Goal: Check status: Check status

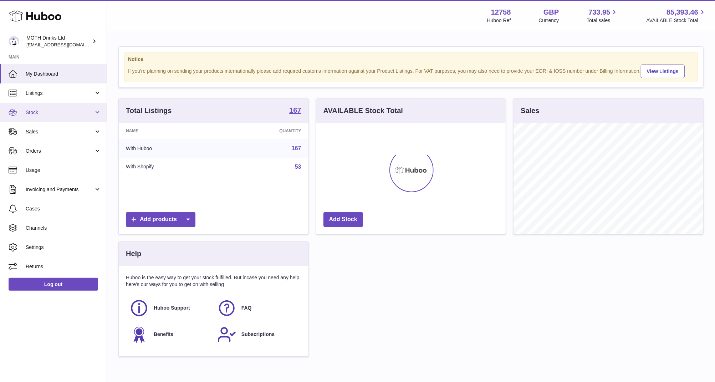
scroll to position [111, 190]
click at [37, 110] on span "Stock" at bounding box center [60, 112] width 68 height 7
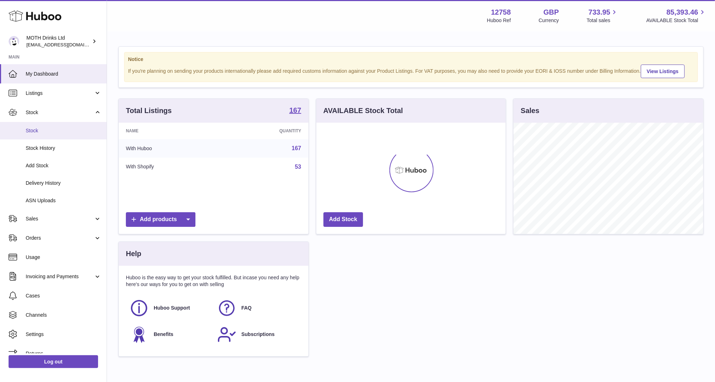
click at [37, 130] on span "Stock" at bounding box center [64, 130] width 76 height 7
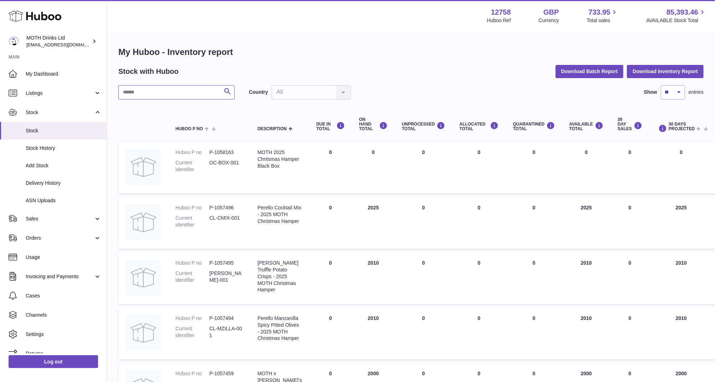
click at [145, 95] on input "text" at bounding box center [176, 92] width 116 height 14
paste input "******"
type input "******"
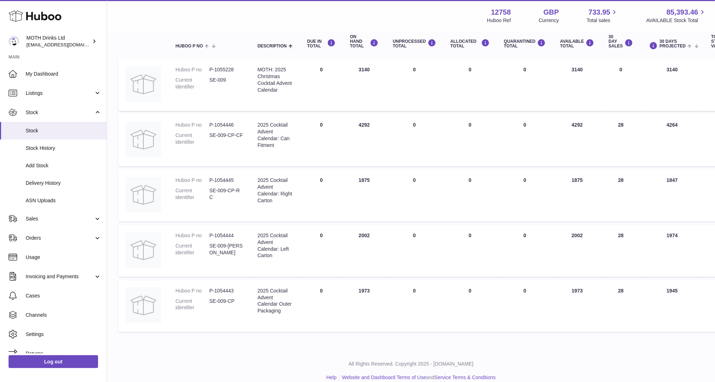
scroll to position [84, 1]
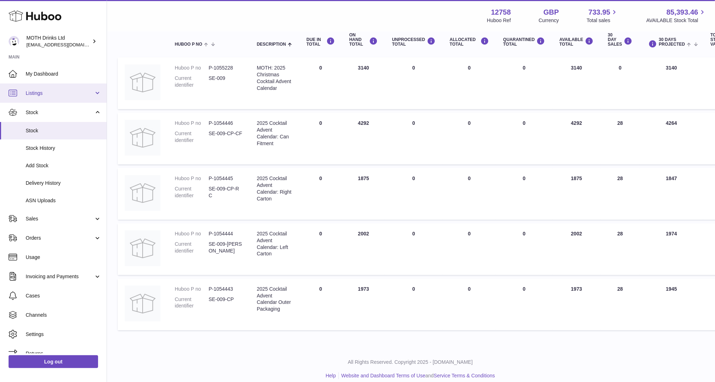
click at [42, 96] on span "Listings" at bounding box center [60, 93] width 68 height 7
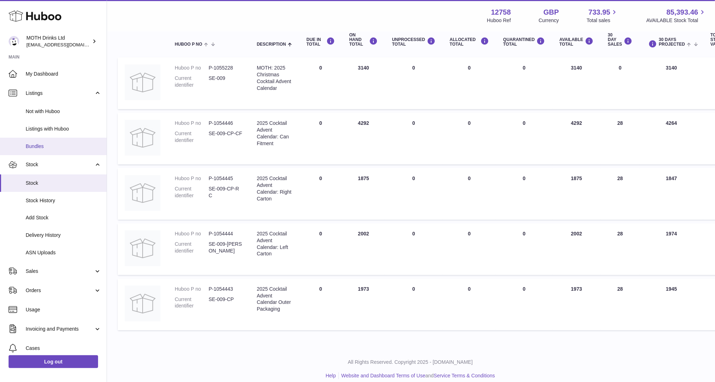
click at [41, 141] on link "Bundles" at bounding box center [53, 146] width 107 height 17
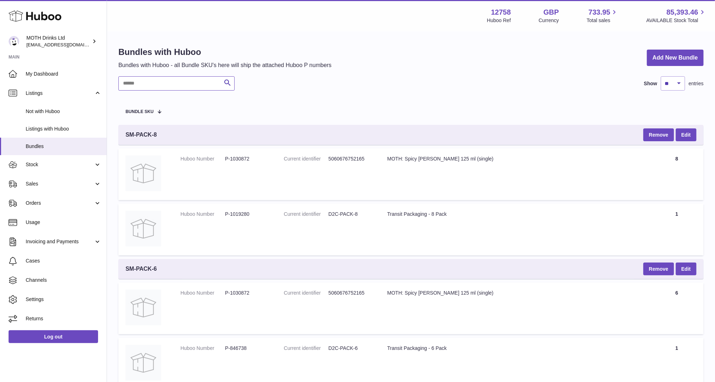
click at [150, 83] on input "text" at bounding box center [176, 83] width 116 height 14
paste input "******"
type input "******"
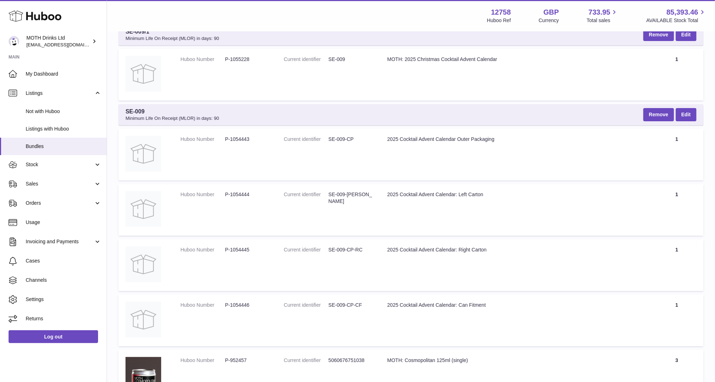
scroll to position [71, 0]
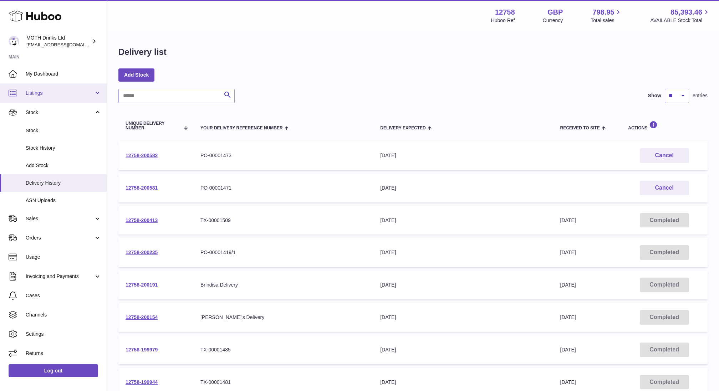
click at [42, 97] on link "Listings" at bounding box center [53, 92] width 107 height 19
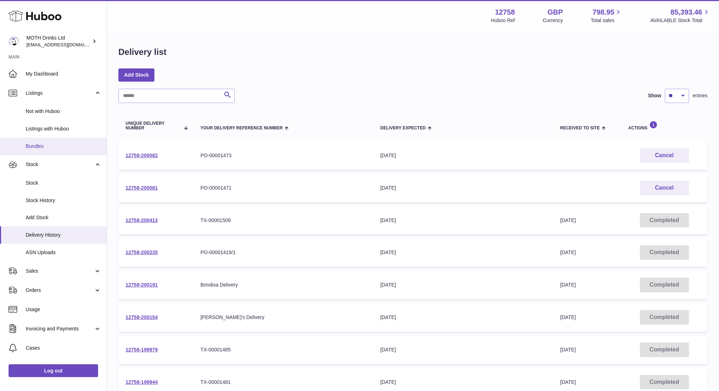
click at [37, 145] on span "Bundles" at bounding box center [64, 146] width 76 height 7
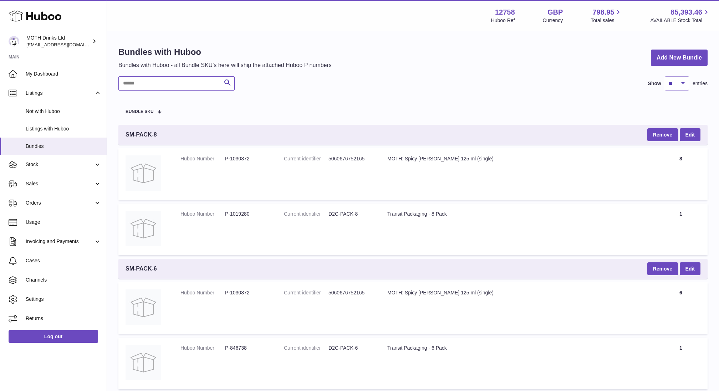
click at [167, 85] on input "text" at bounding box center [176, 83] width 116 height 14
paste input "******"
type input "******"
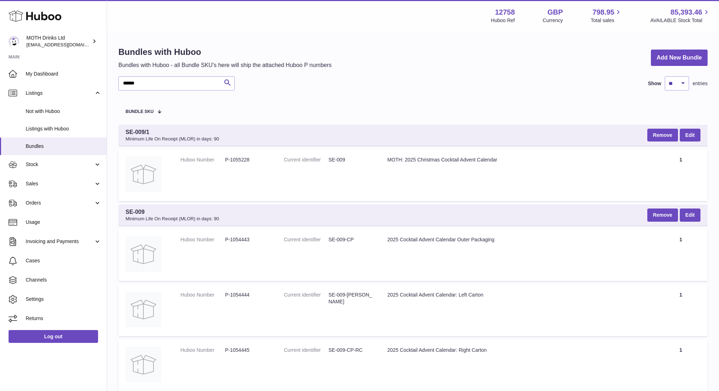
click at [124, 211] on div "SE-009 Minimum Life On Receipt (MLOR) in days: 90 Remove Edit" at bounding box center [412, 215] width 589 height 21
copy span "SE-009"
click at [321, 163] on dt "Current identifier" at bounding box center [306, 159] width 45 height 7
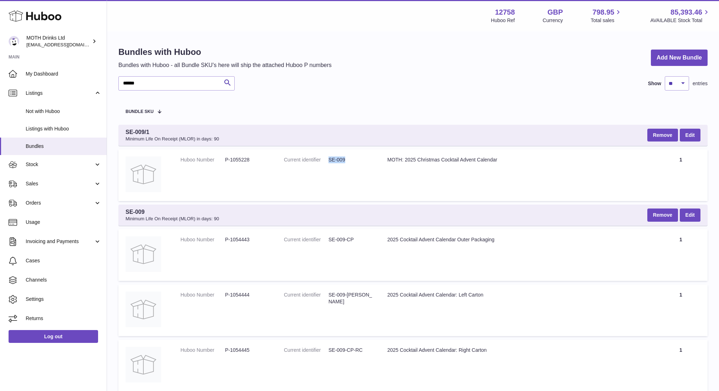
drag, startPoint x: 330, startPoint y: 161, endPoint x: 351, endPoint y: 161, distance: 21.7
click at [351, 161] on dd "SE-009" at bounding box center [350, 159] width 45 height 7
drag, startPoint x: 129, startPoint y: 136, endPoint x: 175, endPoint y: 137, distance: 46.4
click at [175, 137] on span "Minimum Life On Receipt (MLOR) in days: 90" at bounding box center [171, 139] width 93 height 6
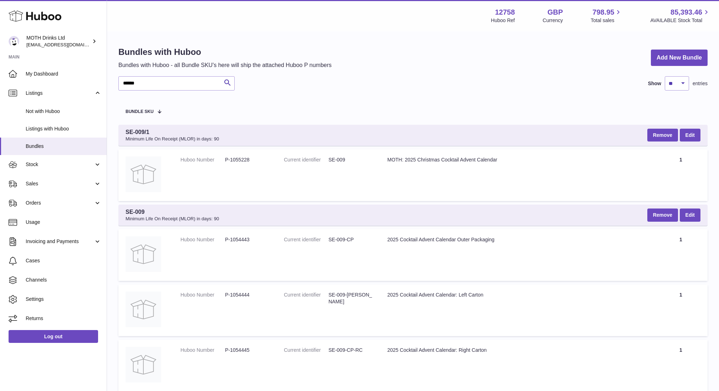
click at [129, 135] on span "SE-009/1 Minimum Life On Receipt (MLOR) in days: 90" at bounding box center [171, 135] width 93 height 14
drag, startPoint x: 125, startPoint y: 134, endPoint x: 162, endPoint y: 134, distance: 36.7
click at [162, 134] on span "SE-009/1 Minimum Life On Receipt (MLOR) in days: 90" at bounding box center [171, 135] width 93 height 14
click at [133, 213] on span "SE-009 Minimum Life On Receipt (MLOR) in days: 90" at bounding box center [171, 215] width 93 height 14
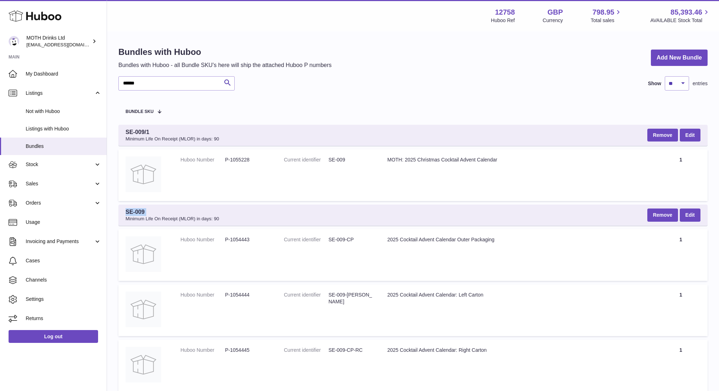
click at [133, 213] on span "SE-009 Minimum Life On Receipt (MLOR) in days: 90" at bounding box center [171, 215] width 93 height 14
click at [140, 128] on span "SE-009/1 Minimum Life On Receipt (MLOR) in days: 90" at bounding box center [171, 135] width 93 height 14
click at [140, 129] on span "SE-009/1 Minimum Life On Receipt (MLOR) in days: 90" at bounding box center [171, 135] width 93 height 14
click at [140, 132] on span "SE-009/1 Minimum Life On Receipt (MLOR) in days: 90" at bounding box center [171, 135] width 93 height 14
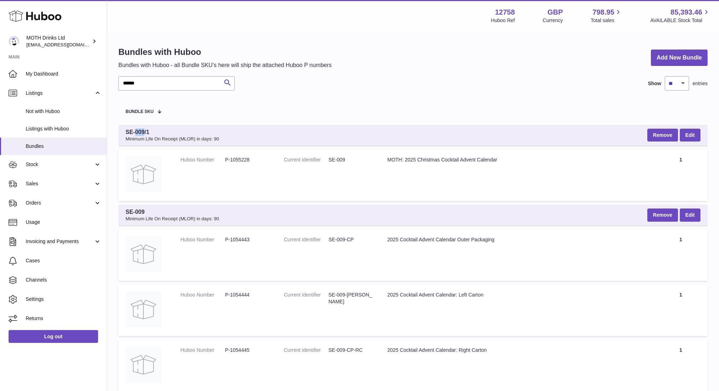
click at [140, 132] on span "SE-009/1 Minimum Life On Receipt (MLOR) in days: 90" at bounding box center [171, 135] width 93 height 14
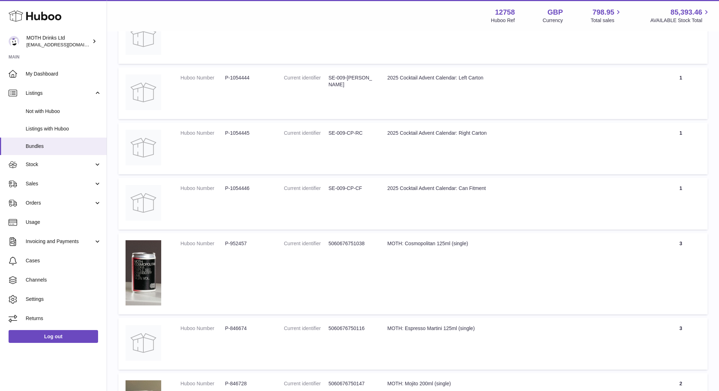
scroll to position [133, 0]
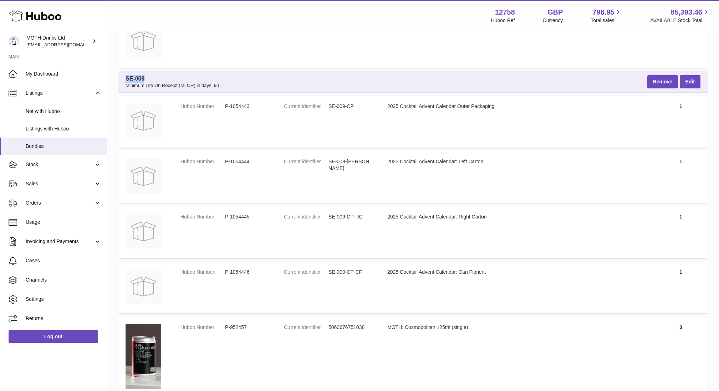
drag, startPoint x: 123, startPoint y: 78, endPoint x: 193, endPoint y: 80, distance: 69.9
click at [193, 80] on div "SE-009 Minimum Life On Receipt (MLOR) in days: 90 Remove Edit" at bounding box center [412, 81] width 589 height 21
click at [179, 173] on td "Huboo Number P-1054444" at bounding box center [224, 177] width 103 height 52
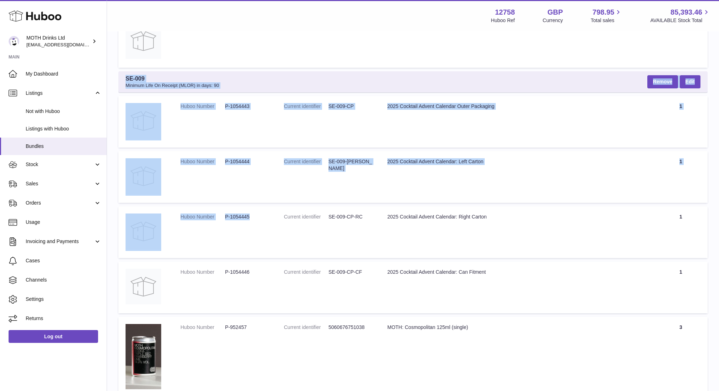
drag, startPoint x: 125, startPoint y: 77, endPoint x: 268, endPoint y: 224, distance: 205.2
click at [268, 224] on td "Huboo Number P-1054445" at bounding box center [224, 232] width 103 height 52
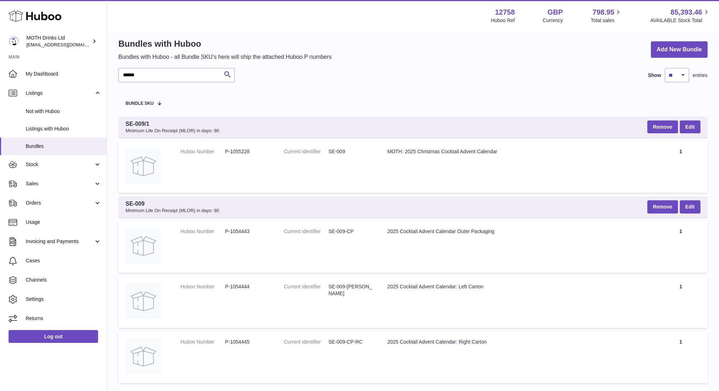
scroll to position [0, 0]
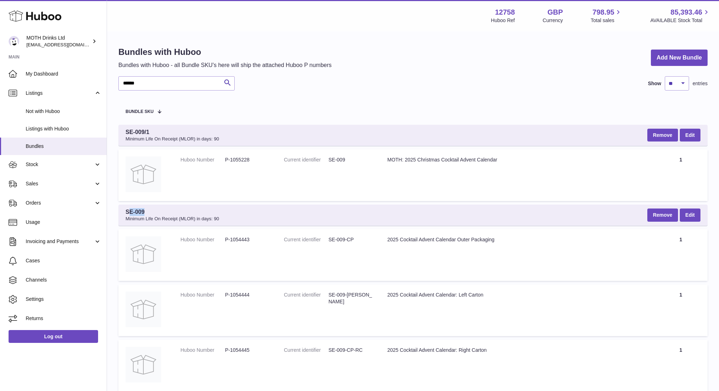
drag, startPoint x: 128, startPoint y: 211, endPoint x: 182, endPoint y: 211, distance: 54.2
click at [182, 211] on span "SE-009 Minimum Life On Receipt (MLOR) in days: 90" at bounding box center [171, 215] width 93 height 14
drag, startPoint x: 124, startPoint y: 212, endPoint x: 173, endPoint y: 212, distance: 48.5
click at [173, 212] on div "SE-009 Minimum Life On Receipt (MLOR) in days: 90 Remove Edit" at bounding box center [412, 215] width 589 height 21
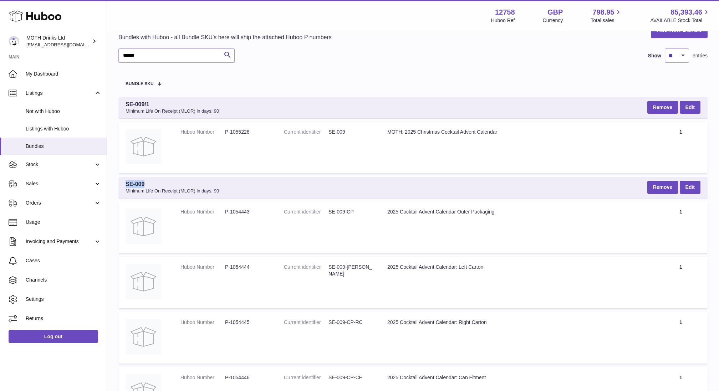
scroll to position [38, 0]
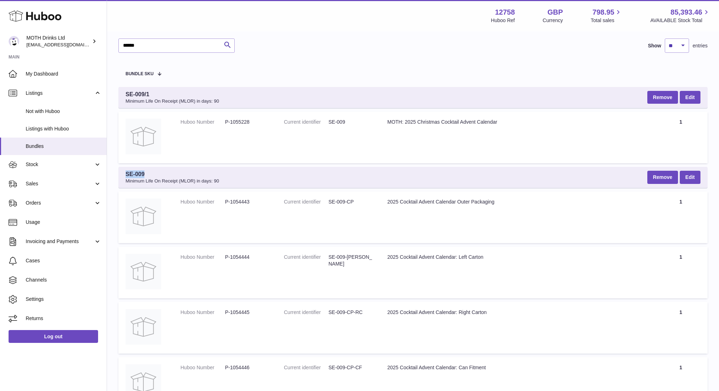
drag, startPoint x: 124, startPoint y: 173, endPoint x: 148, endPoint y: 173, distance: 23.9
click at [148, 173] on div "SE-009 Minimum Life On Receipt (MLOR) in days: 90 Remove Edit" at bounding box center [412, 177] width 589 height 21
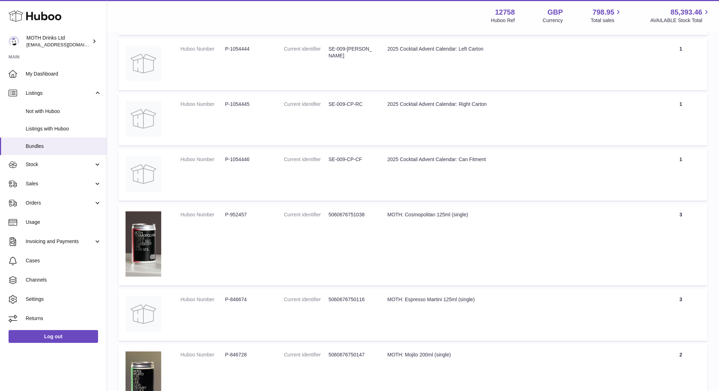
scroll to position [259, 0]
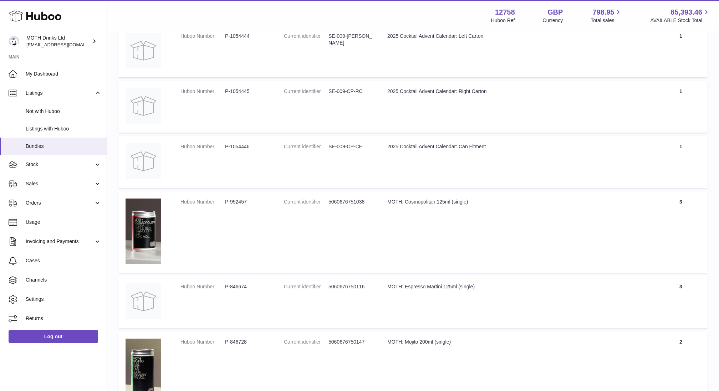
drag, startPoint x: 673, startPoint y: 202, endPoint x: 684, endPoint y: 202, distance: 10.7
click at [684, 202] on td "Quantity 3" at bounding box center [680, 232] width 53 height 82
drag, startPoint x: 661, startPoint y: 299, endPoint x: 699, endPoint y: 299, distance: 37.8
click at [699, 299] on td "Quantity 3" at bounding box center [680, 302] width 53 height 52
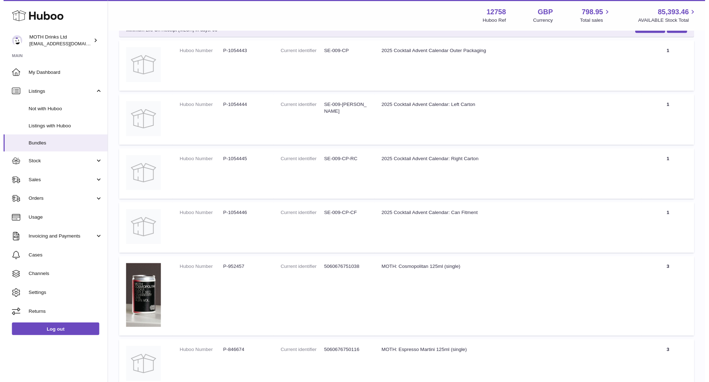
scroll to position [0, 0]
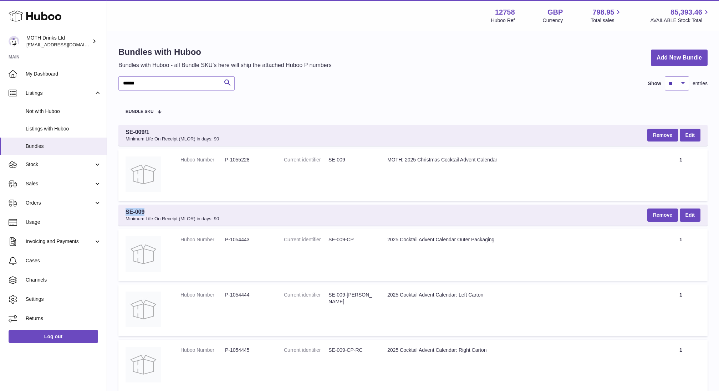
drag, startPoint x: 126, startPoint y: 209, endPoint x: 158, endPoint y: 209, distance: 31.4
click at [158, 209] on span "SE-009 Minimum Life On Receipt (MLOR) in days: 90" at bounding box center [171, 215] width 93 height 14
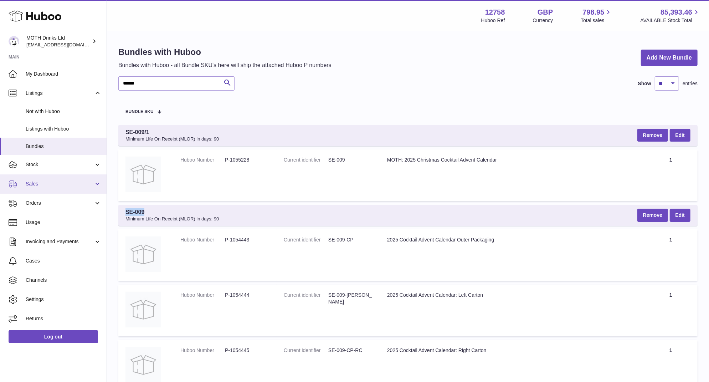
click at [33, 186] on span "Sales" at bounding box center [60, 183] width 68 height 7
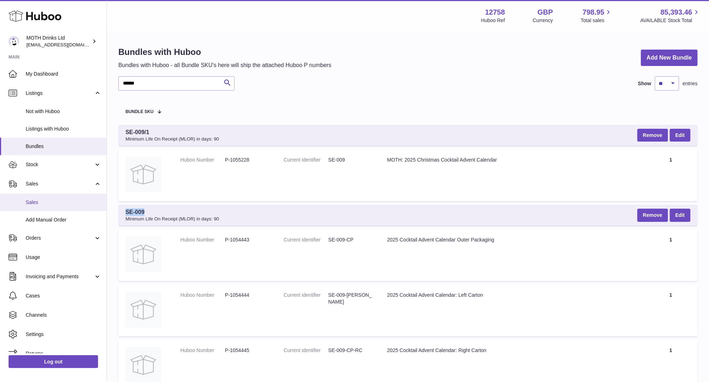
click at [39, 209] on link "Sales" at bounding box center [53, 202] width 107 height 17
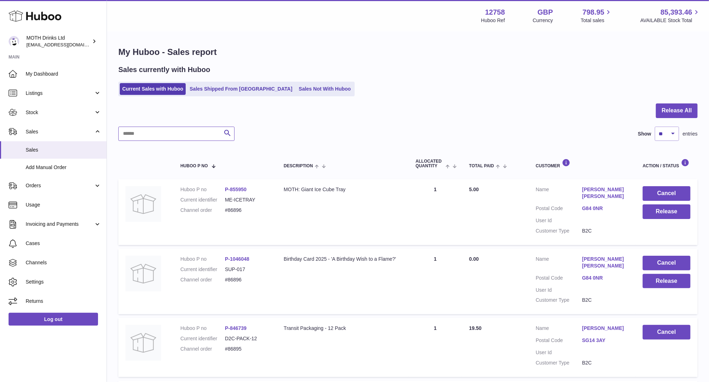
click at [156, 139] on input "text" at bounding box center [176, 134] width 116 height 14
paste input "*****"
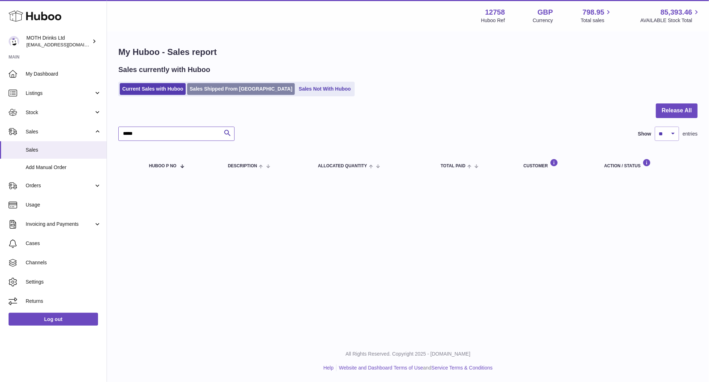
type input "*****"
click at [216, 86] on link "Sales Shipped From [GEOGRAPHIC_DATA]" at bounding box center [241, 89] width 108 height 12
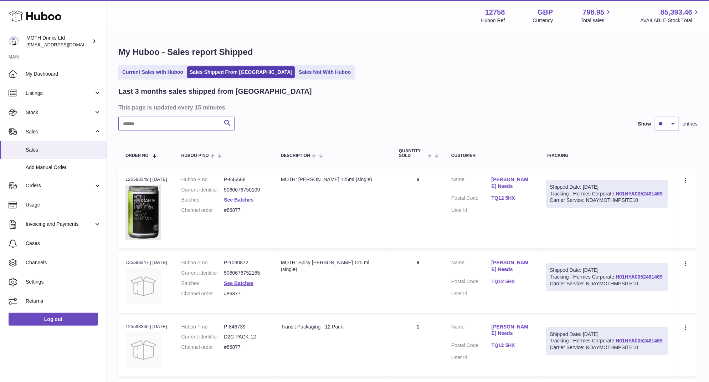
click at [166, 119] on input "text" at bounding box center [176, 124] width 116 height 14
type input "*"
type input "*****"
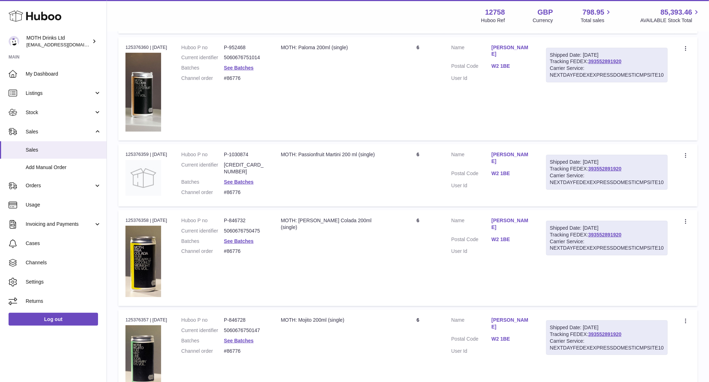
scroll to position [665, 0]
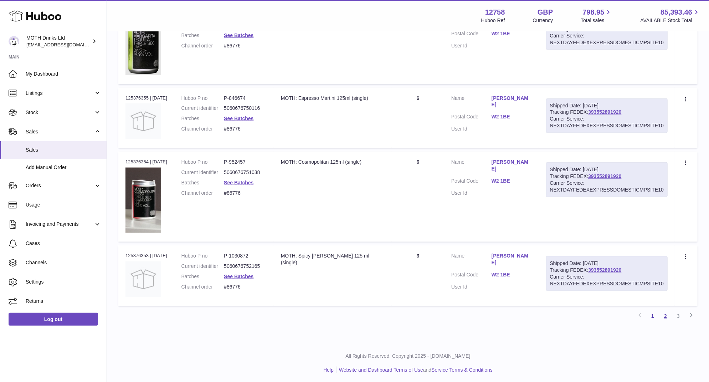
click at [668, 315] on link "2" at bounding box center [665, 315] width 13 height 13
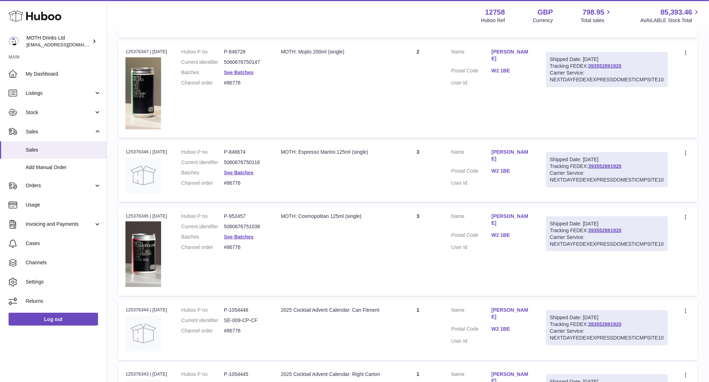
scroll to position [687, 0]
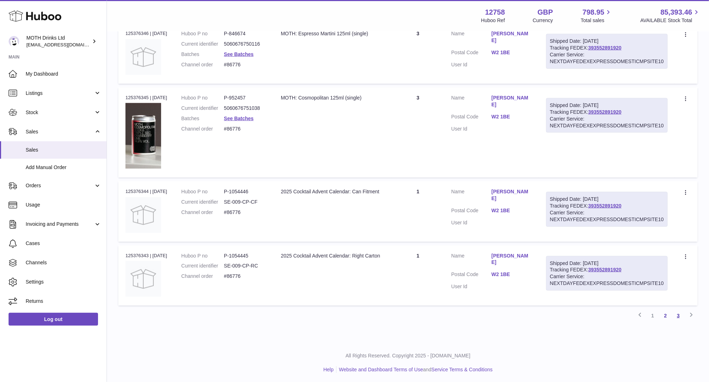
click at [679, 318] on link "3" at bounding box center [678, 315] width 13 height 13
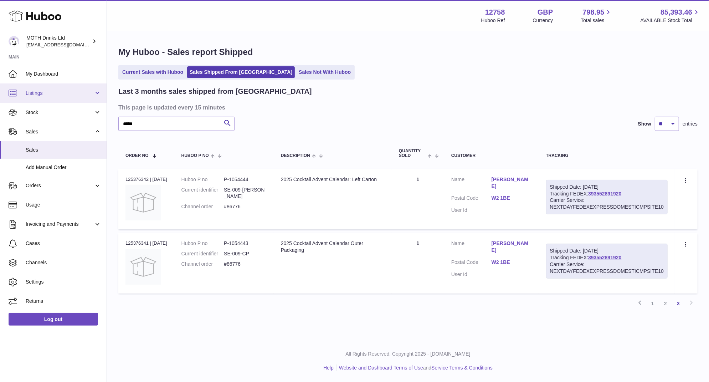
click at [55, 98] on link "Listings" at bounding box center [53, 92] width 107 height 19
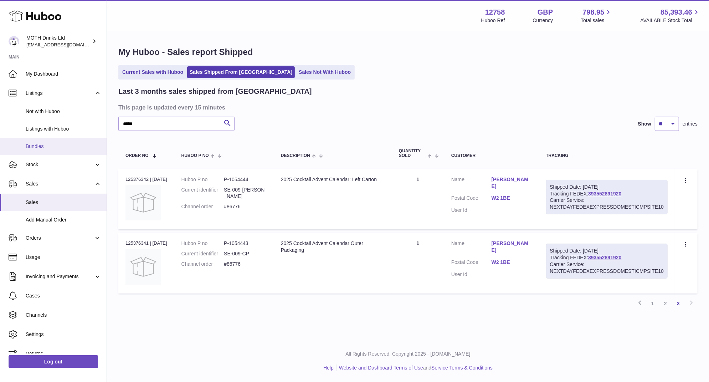
click at [42, 148] on span "Bundles" at bounding box center [64, 146] width 76 height 7
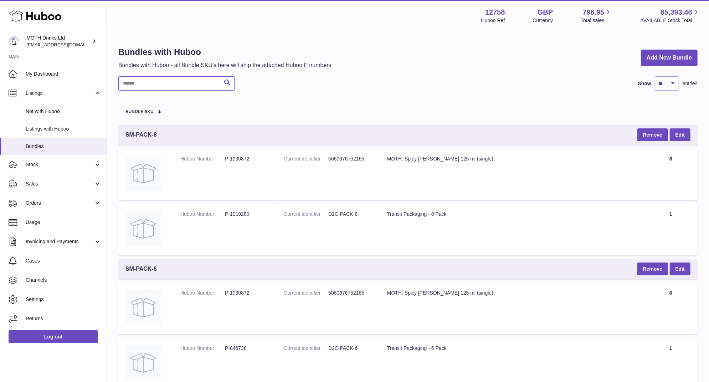
click at [171, 85] on input "text" at bounding box center [176, 83] width 116 height 14
paste input "*****"
type input "*****"
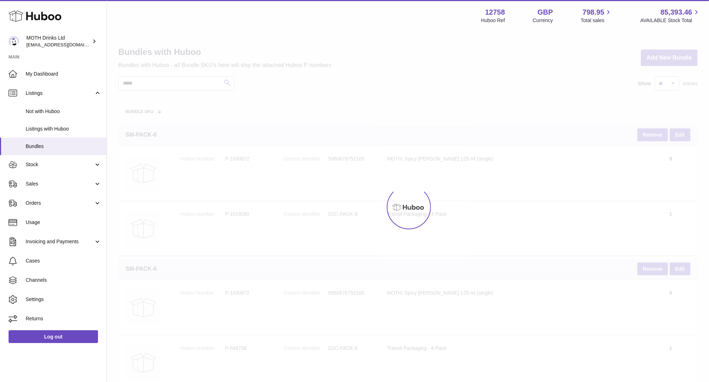
click at [161, 80] on div at bounding box center [408, 207] width 602 height 350
click at [159, 82] on div at bounding box center [408, 207] width 602 height 350
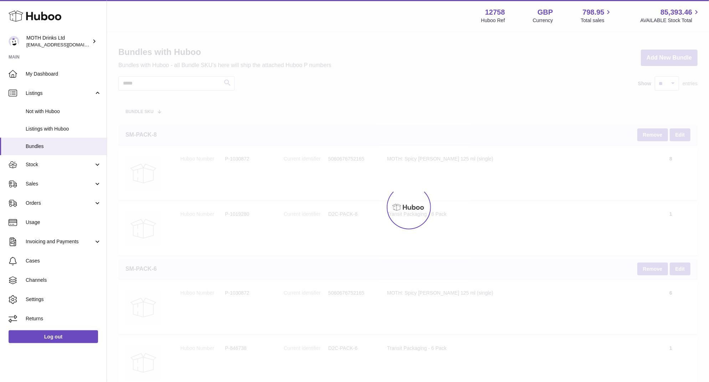
click at [159, 82] on div at bounding box center [408, 207] width 602 height 350
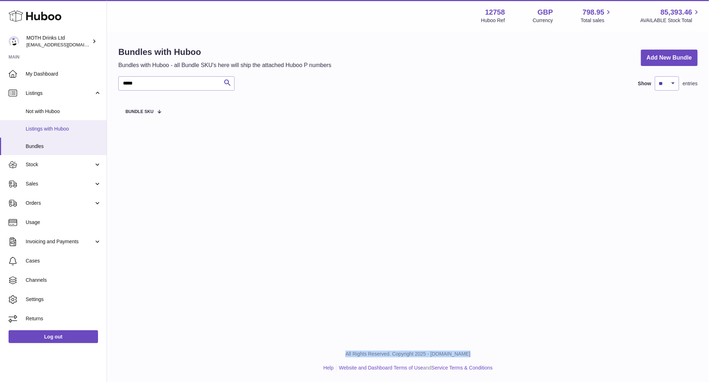
click at [50, 128] on span "Listings with Huboo" at bounding box center [64, 128] width 76 height 7
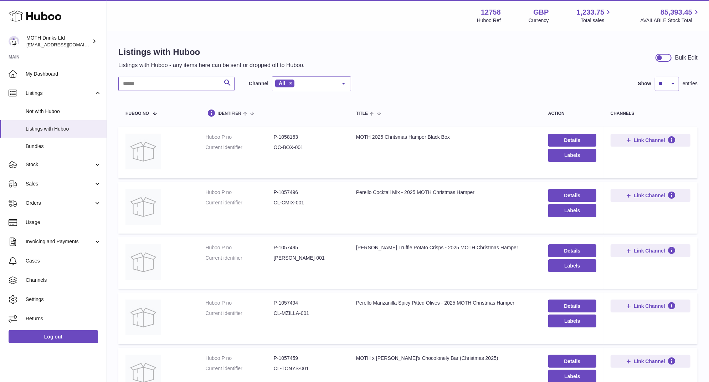
click at [161, 87] on input "text" at bounding box center [176, 84] width 116 height 14
paste input "*********"
type input "*********"
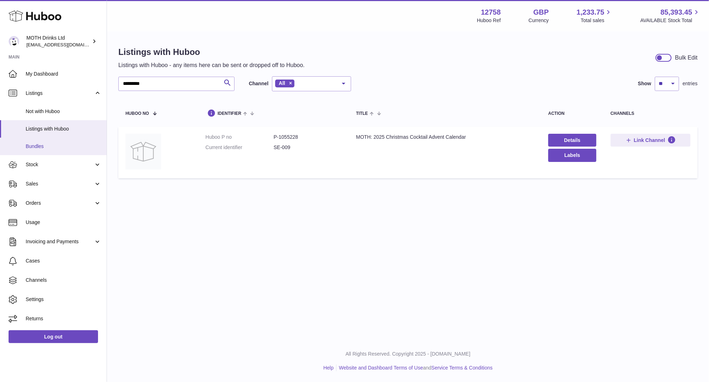
click at [33, 149] on span "Bundles" at bounding box center [64, 146] width 76 height 7
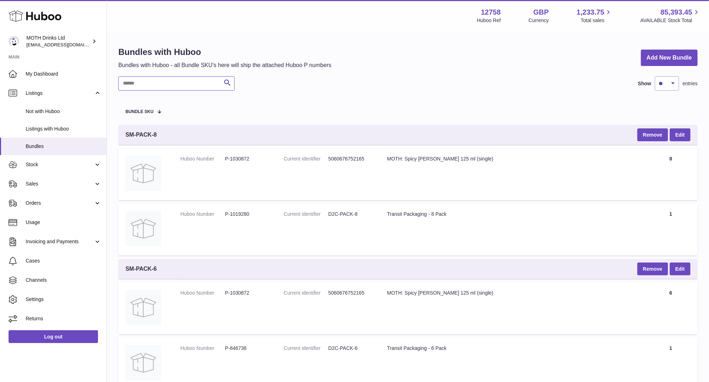
click at [181, 83] on input "text" at bounding box center [176, 83] width 116 height 14
click at [47, 127] on span "Listings with Huboo" at bounding box center [64, 128] width 76 height 7
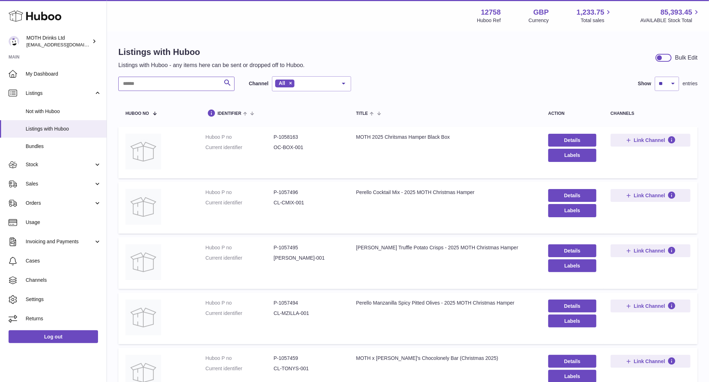
click at [151, 89] on input "text" at bounding box center [176, 84] width 116 height 14
paste input "*********"
type input "*********"
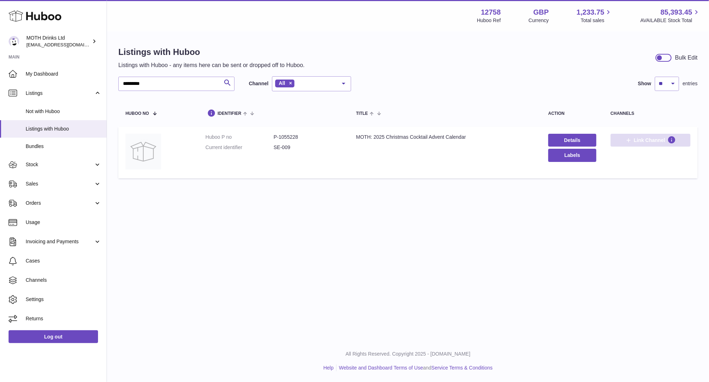
click at [639, 145] on button "Link Channel" at bounding box center [651, 140] width 80 height 13
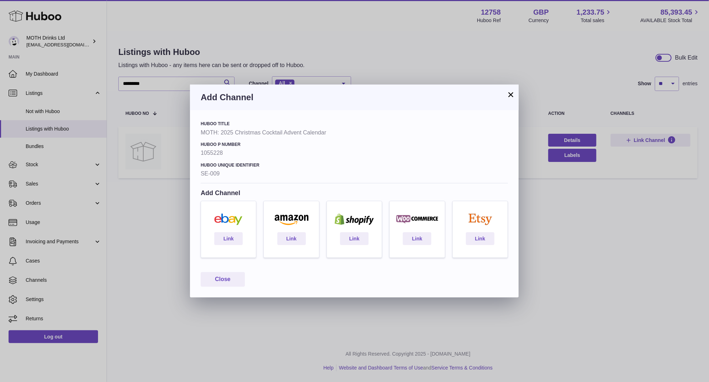
click at [513, 94] on button "×" at bounding box center [510, 94] width 9 height 9
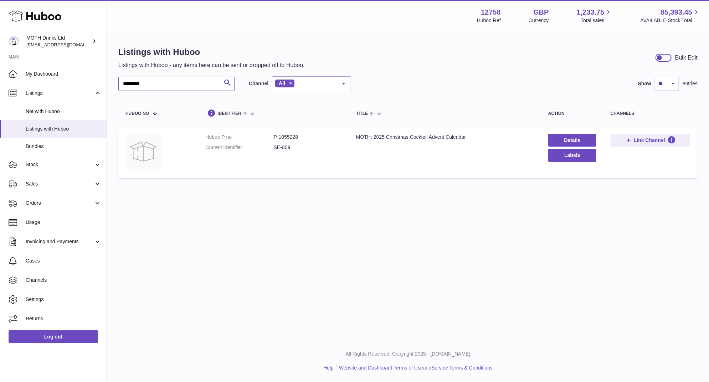
click at [159, 85] on input "*********" at bounding box center [176, 84] width 116 height 14
click at [50, 182] on span "Sales" at bounding box center [60, 183] width 68 height 7
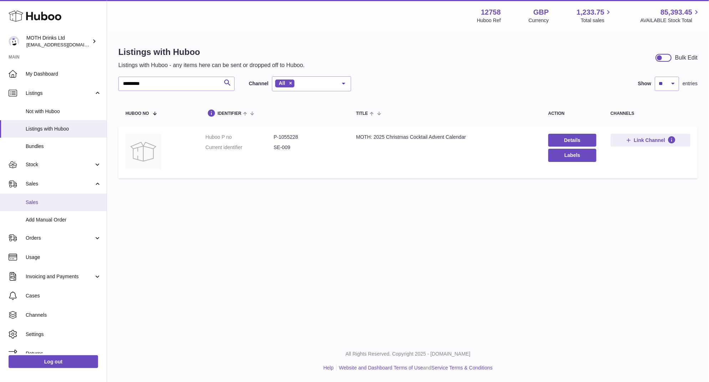
click at [49, 204] on span "Sales" at bounding box center [64, 202] width 76 height 7
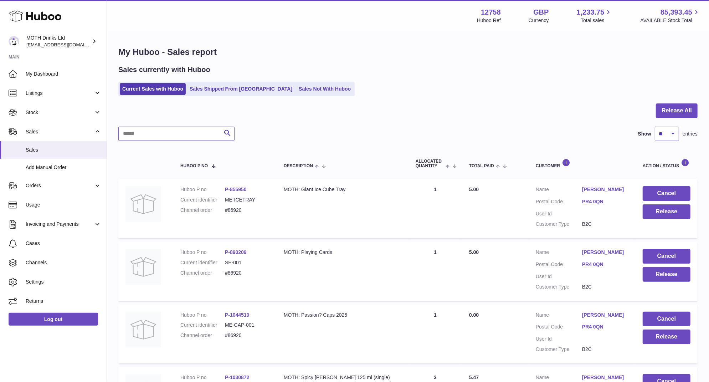
click at [165, 134] on input "text" at bounding box center [176, 134] width 116 height 14
type input "******"
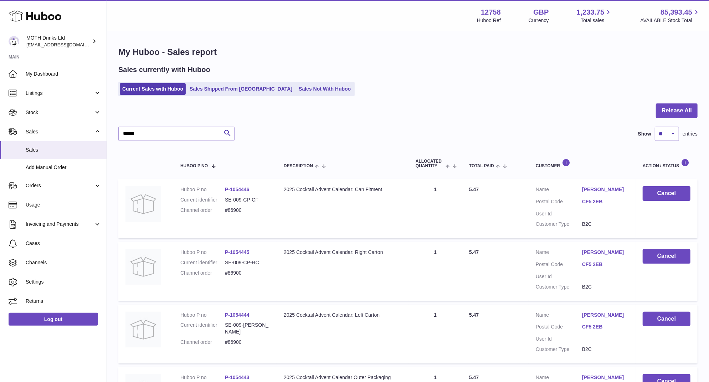
drag, startPoint x: 225, startPoint y: 211, endPoint x: 249, endPoint y: 211, distance: 24.9
click at [249, 211] on dl "Huboo P no P-1054446 Current identifier SE-009-CP-CF Channel order #86900" at bounding box center [224, 201] width 89 height 31
copy dl "#86900"
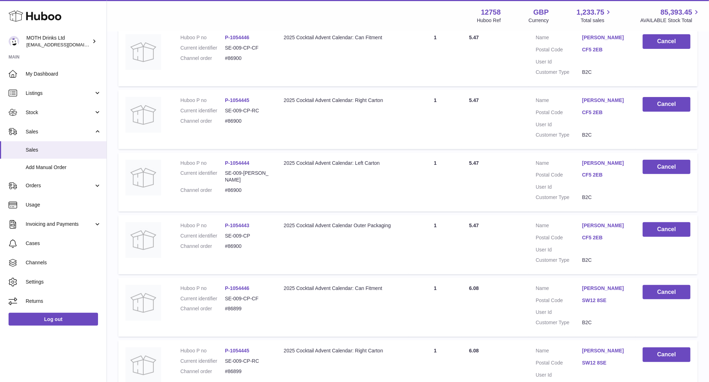
scroll to position [498, 0]
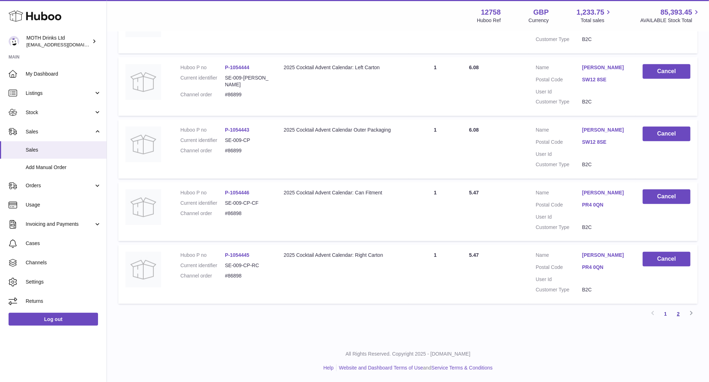
click at [682, 316] on link "2" at bounding box center [678, 313] width 13 height 13
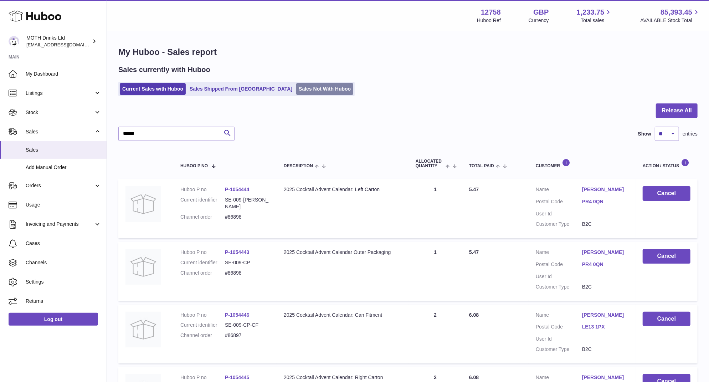
click at [296, 84] on link "Sales Not With Huboo" at bounding box center [324, 89] width 57 height 12
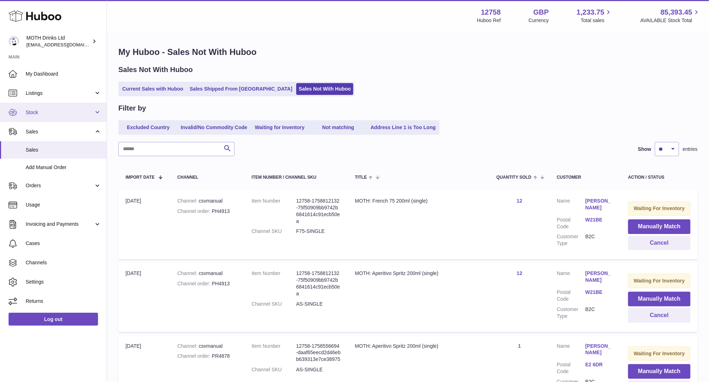
click at [42, 111] on span "Stock" at bounding box center [60, 112] width 68 height 7
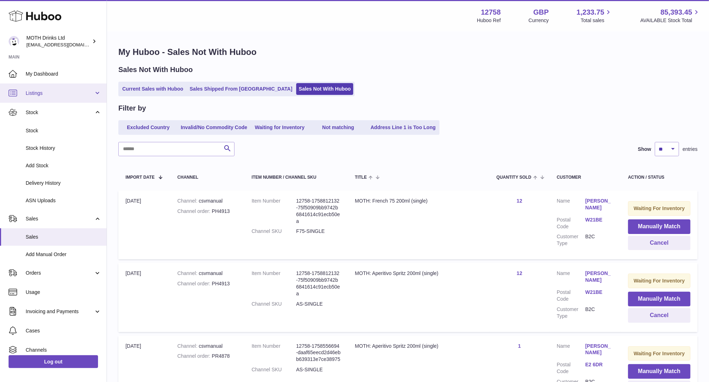
click at [47, 94] on span "Listings" at bounding box center [60, 93] width 68 height 7
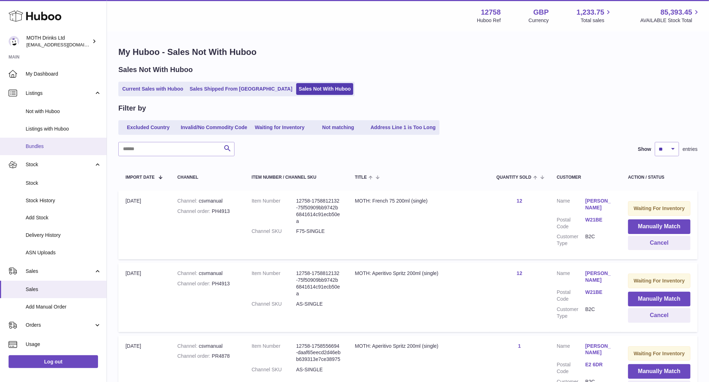
click at [22, 150] on link "Bundles" at bounding box center [53, 146] width 107 height 17
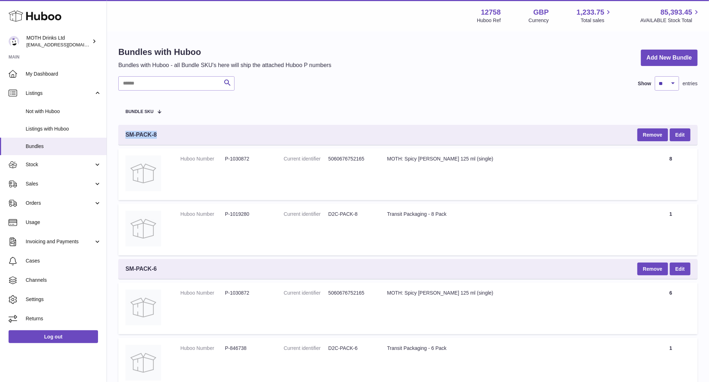
drag, startPoint x: 125, startPoint y: 132, endPoint x: 176, endPoint y: 134, distance: 51.7
click at [176, 134] on div "SM-PACK-8 Remove Edit" at bounding box center [407, 135] width 579 height 20
click at [170, 134] on div "SM-PACK-8 Remove Edit" at bounding box center [407, 135] width 579 height 20
drag, startPoint x: 157, startPoint y: 134, endPoint x: 124, endPoint y: 130, distance: 32.6
click at [125, 131] on div "SM-PACK-8 Remove Edit" at bounding box center [407, 135] width 579 height 20
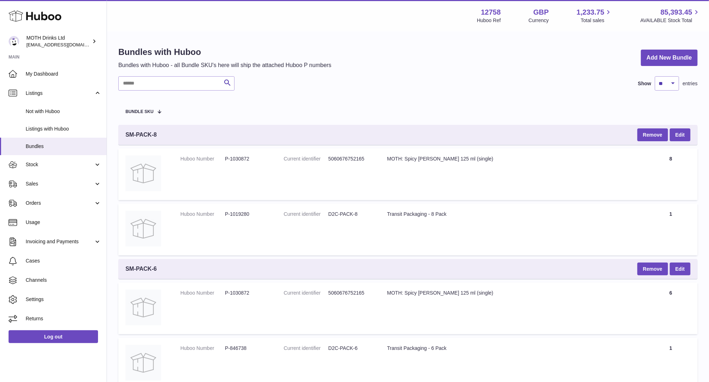
click at [124, 132] on div "SM-PACK-8 Remove Edit" at bounding box center [407, 135] width 579 height 20
drag, startPoint x: 124, startPoint y: 133, endPoint x: 167, endPoint y: 134, distance: 42.8
click at [168, 134] on div "SM-PACK-8 Remove Edit" at bounding box center [407, 135] width 579 height 20
click at [37, 188] on link "Sales" at bounding box center [53, 183] width 107 height 19
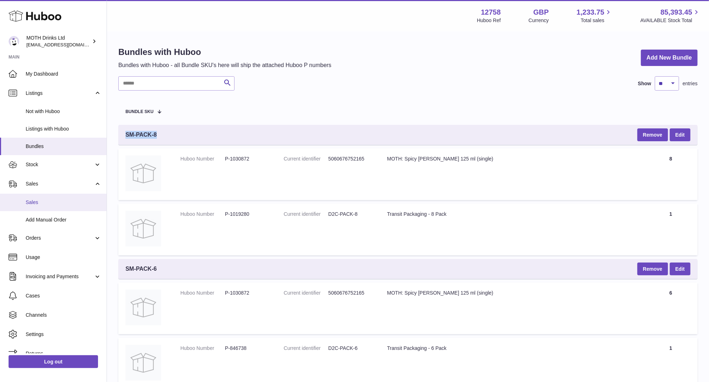
click at [36, 205] on span "Sales" at bounding box center [64, 202] width 76 height 7
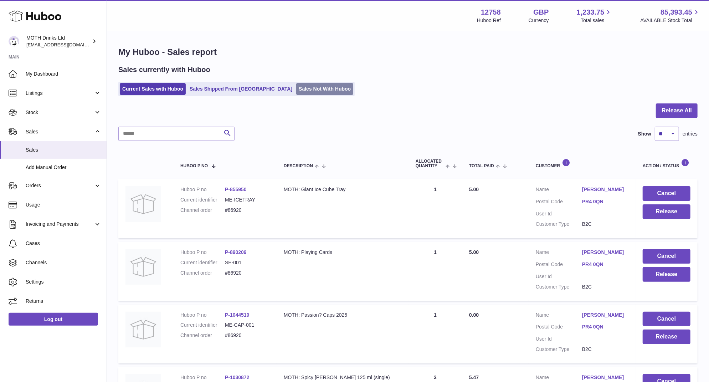
click at [296, 91] on link "Sales Not With Huboo" at bounding box center [324, 89] width 57 height 12
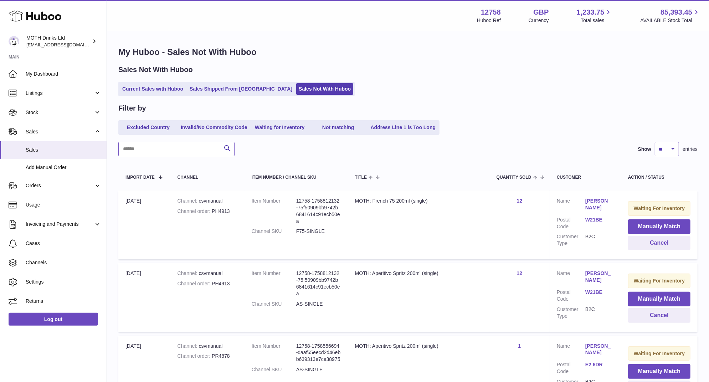
click at [162, 148] on input "text" at bounding box center [176, 149] width 116 height 14
paste input "******"
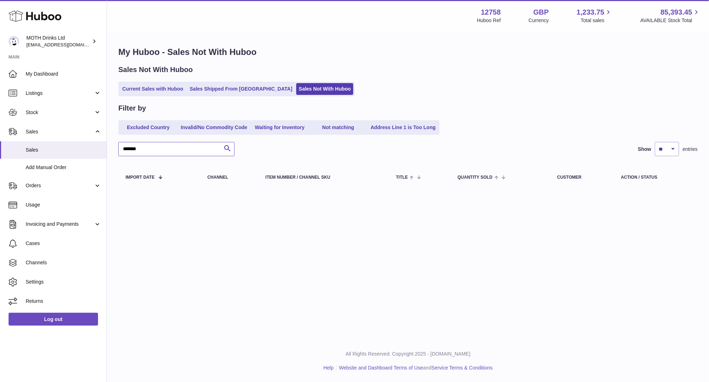
click at [129, 148] on input "******" at bounding box center [176, 149] width 116 height 14
click at [128, 148] on input "******" at bounding box center [176, 149] width 116 height 14
type input "*****"
